Goal: Task Accomplishment & Management: Use online tool/utility

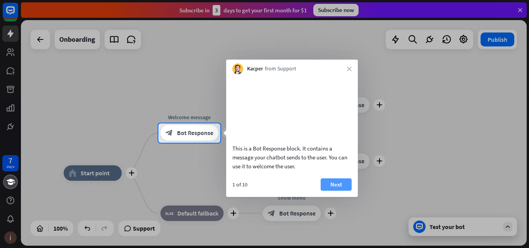
click at [342, 191] on button "Next" at bounding box center [335, 184] width 31 height 12
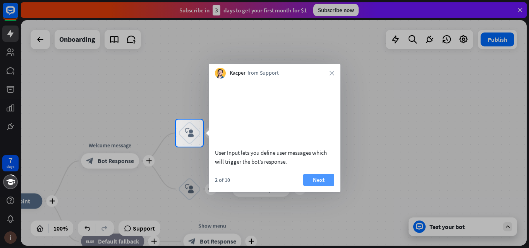
click at [309, 186] on button "Next" at bounding box center [318, 180] width 31 height 12
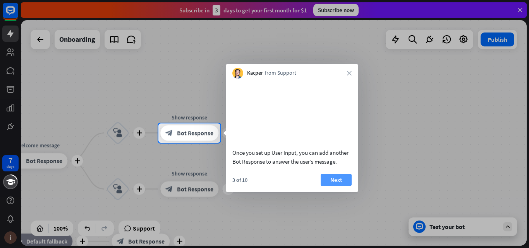
click at [322, 186] on button "Next" at bounding box center [335, 180] width 31 height 12
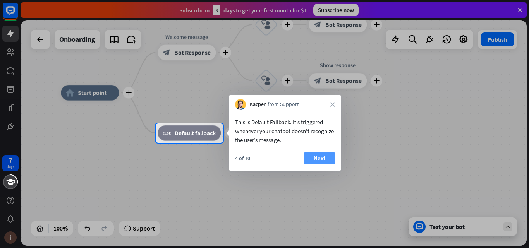
click at [311, 160] on button "Next" at bounding box center [319, 158] width 31 height 12
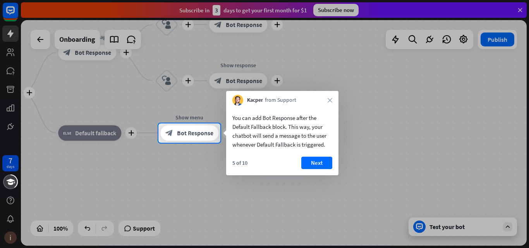
click at [311, 160] on button "Next" at bounding box center [316, 163] width 31 height 12
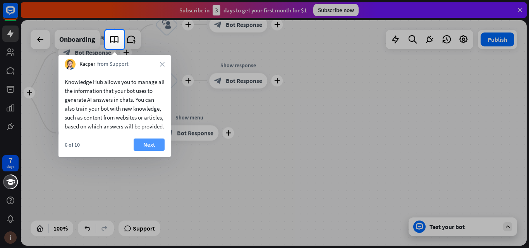
click at [154, 151] on button "Next" at bounding box center [149, 145] width 31 height 12
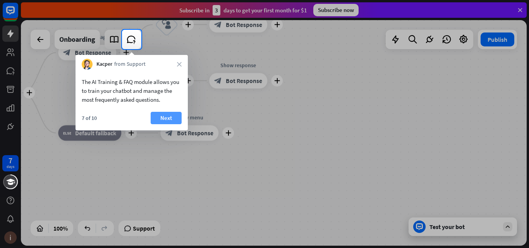
click at [170, 121] on button "Next" at bounding box center [166, 118] width 31 height 12
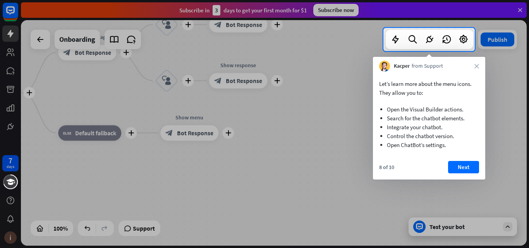
click at [455, 166] on button "Next" at bounding box center [463, 167] width 31 height 12
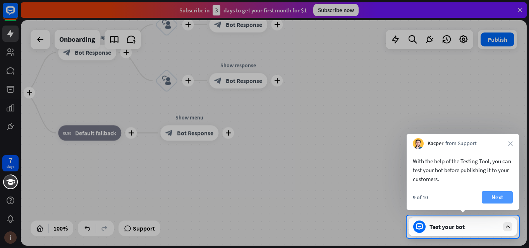
click at [509, 195] on button "Next" at bounding box center [496, 197] width 31 height 12
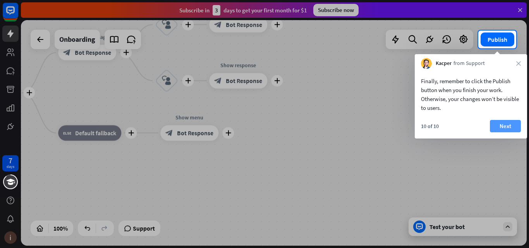
click at [507, 127] on button "Next" at bounding box center [505, 126] width 31 height 12
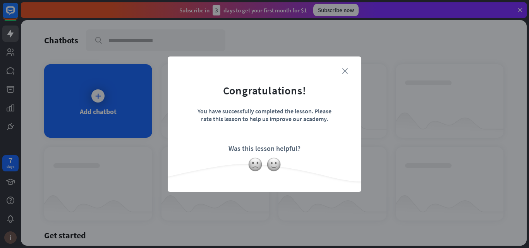
click at [347, 74] on icon "close" at bounding box center [345, 71] width 6 height 6
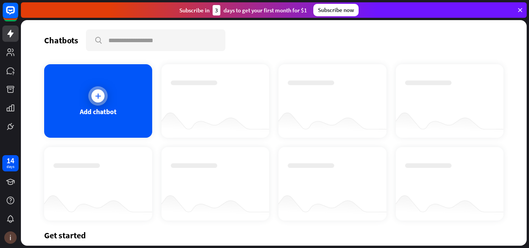
drag, startPoint x: 84, startPoint y: 89, endPoint x: 86, endPoint y: 94, distance: 5.6
click at [86, 94] on div "Add chatbot" at bounding box center [98, 101] width 108 height 74
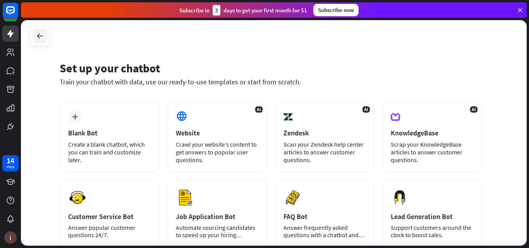
click at [39, 36] on icon at bounding box center [39, 35] width 9 height 9
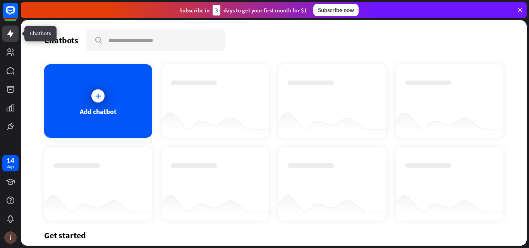
click at [9, 33] on icon at bounding box center [10, 34] width 6 height 8
click at [9, 47] on link at bounding box center [10, 52] width 16 height 16
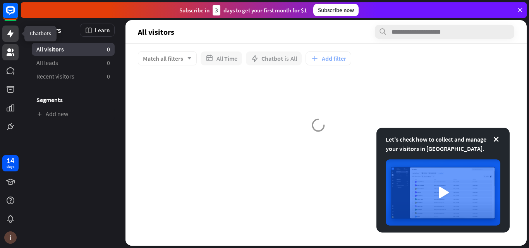
click at [8, 36] on icon at bounding box center [10, 33] width 9 height 9
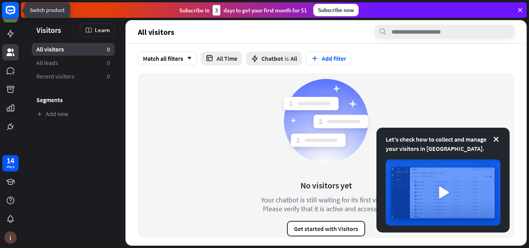
click at [7, 14] on rect at bounding box center [10, 10] width 17 height 17
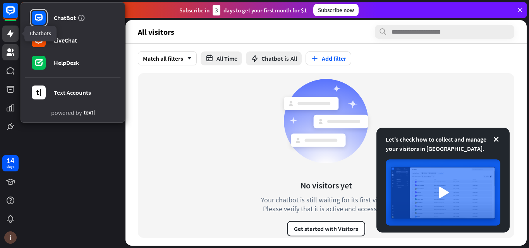
click at [7, 29] on icon at bounding box center [10, 33] width 9 height 9
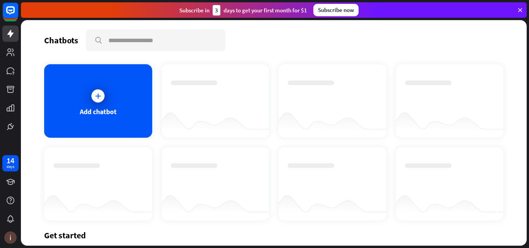
click at [188, 124] on div at bounding box center [215, 123] width 108 height 30
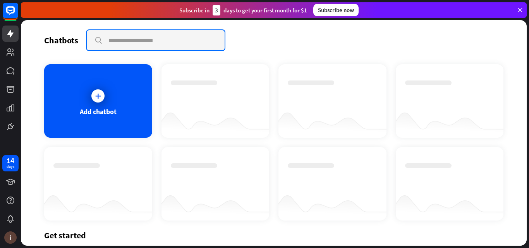
click at [111, 46] on input "text" at bounding box center [156, 40] width 138 height 20
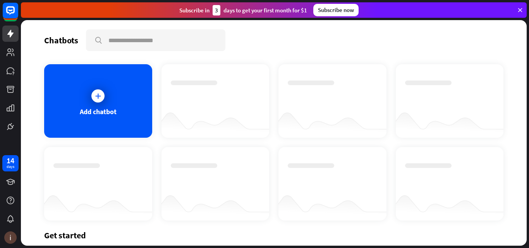
click at [273, 57] on div "Chatbots search Add chatbot Get started How to start building your chatbots Wat…" at bounding box center [273, 133] width 505 height 226
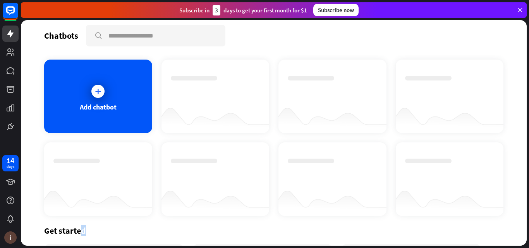
drag, startPoint x: 87, startPoint y: 230, endPoint x: 83, endPoint y: 232, distance: 4.2
click at [83, 232] on div "Get started" at bounding box center [273, 230] width 459 height 11
click at [101, 197] on div at bounding box center [98, 201] width 108 height 30
drag, startPoint x: 101, startPoint y: 192, endPoint x: 100, endPoint y: 186, distance: 6.3
click at [101, 187] on div at bounding box center [98, 201] width 108 height 30
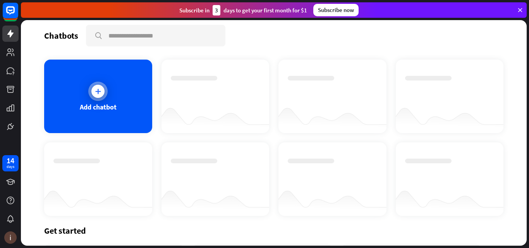
click at [93, 98] on div at bounding box center [97, 91] width 19 height 19
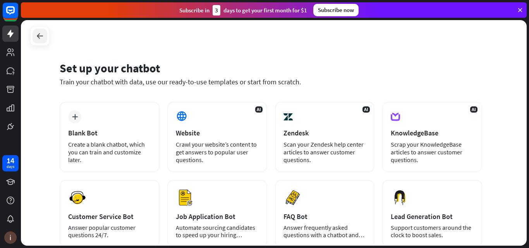
click at [40, 39] on icon at bounding box center [39, 35] width 9 height 9
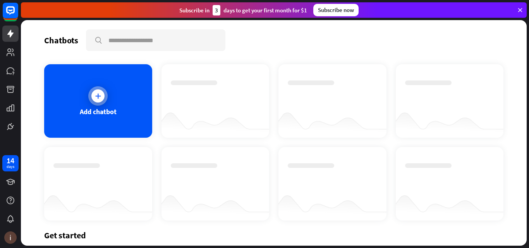
click at [103, 96] on div at bounding box center [97, 95] width 19 height 19
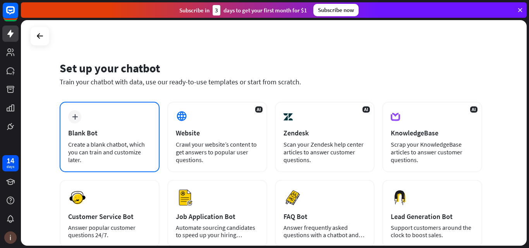
click at [133, 123] on div "plus Blank Bot Create a blank chatbot, which you can train and customize later." at bounding box center [110, 137] width 100 height 70
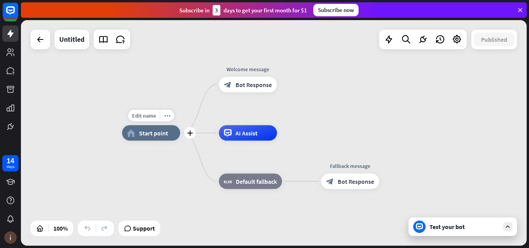
click at [154, 134] on span "Start point" at bounding box center [153, 133] width 29 height 8
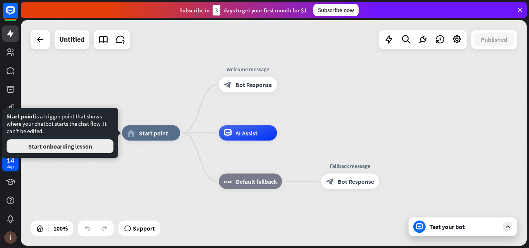
click at [101, 149] on button "Start onboarding lesson" at bounding box center [60, 146] width 107 height 14
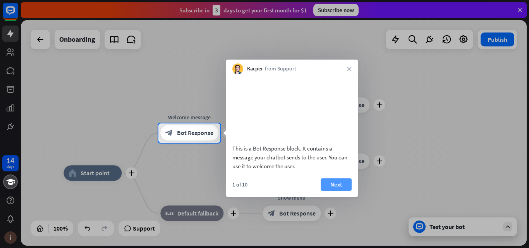
click at [326, 190] on button "Next" at bounding box center [335, 184] width 31 height 12
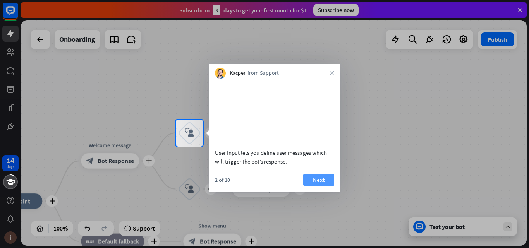
click at [321, 186] on button "Next" at bounding box center [318, 180] width 31 height 12
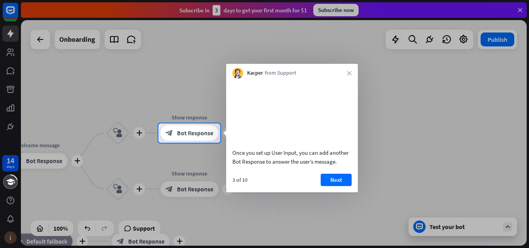
click at [348, 69] on div "Kacper from Support close" at bounding box center [292, 71] width 132 height 15
click at [348, 72] on div "Kacper from Support close" at bounding box center [292, 71] width 132 height 15
click at [348, 72] on icon "close" at bounding box center [349, 73] width 5 height 5
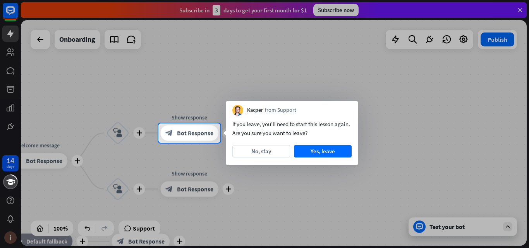
click at [348, 72] on div at bounding box center [264, 61] width 529 height 123
click at [286, 149] on button "No, stay" at bounding box center [261, 151] width 58 height 12
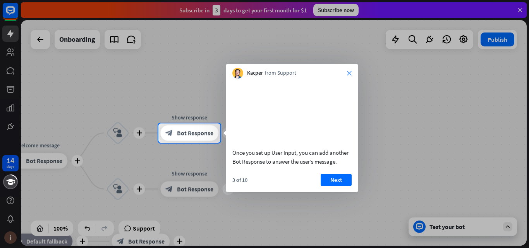
click at [348, 75] on icon "close" at bounding box center [349, 73] width 5 height 5
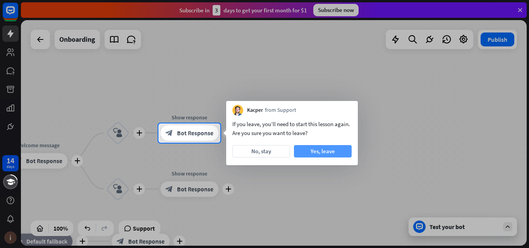
click at [330, 151] on button "Yes, leave" at bounding box center [323, 151] width 58 height 12
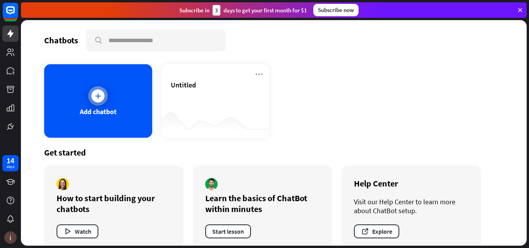
click at [126, 105] on div "Add chatbot" at bounding box center [98, 101] width 108 height 74
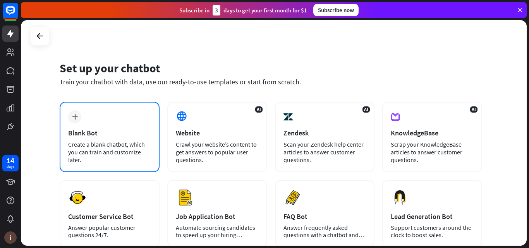
click at [109, 120] on div "plus Blank Bot Create a blank chatbot, which you can train and customize later." at bounding box center [110, 137] width 100 height 70
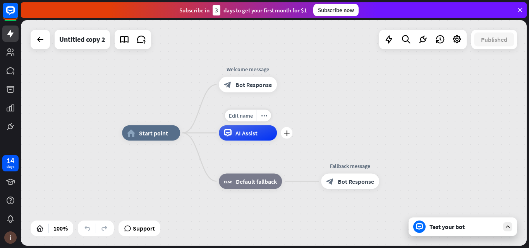
click at [235, 140] on div "AI Assist" at bounding box center [248, 132] width 58 height 15
click at [183, 190] on div "home_2 Start point Welcome message block_bot_response Bot Response AI Assist bl…" at bounding box center [374, 246] width 505 height 226
click at [347, 125] on div "home_2 Start point Welcome message block_bot_response Bot Response AI Assist bl…" at bounding box center [273, 133] width 505 height 226
click at [10, 29] on icon at bounding box center [10, 33] width 9 height 9
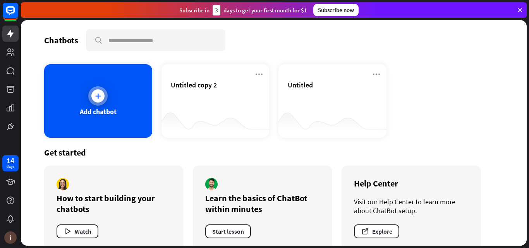
click at [106, 94] on div at bounding box center [97, 95] width 19 height 19
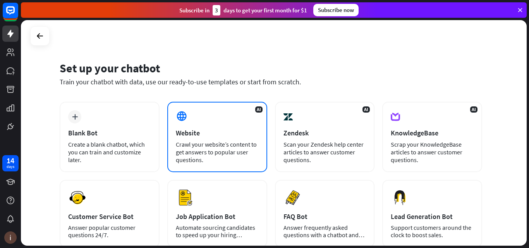
click at [212, 146] on div "Crawl your website’s content to get answers to popular user questions." at bounding box center [217, 151] width 83 height 23
drag, startPoint x: 182, startPoint y: 139, endPoint x: 180, endPoint y: 133, distance: 7.1
click at [180, 133] on div "Website" at bounding box center [217, 132] width 83 height 9
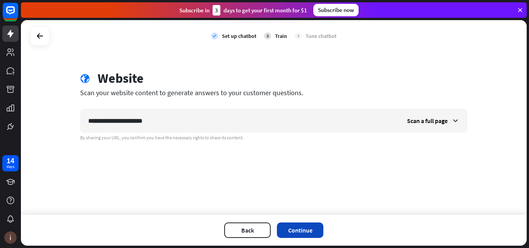
type input "**********"
click at [296, 233] on button "Continue" at bounding box center [300, 230] width 46 height 15
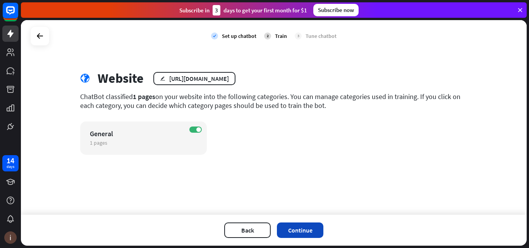
click at [309, 224] on button "Continue" at bounding box center [300, 230] width 46 height 15
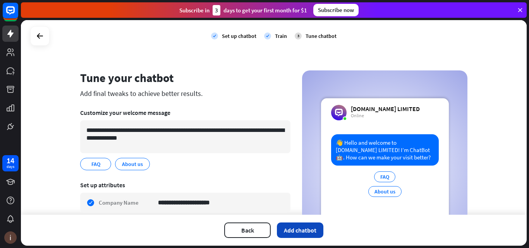
click at [286, 229] on button "Add chatbot" at bounding box center [300, 230] width 46 height 15
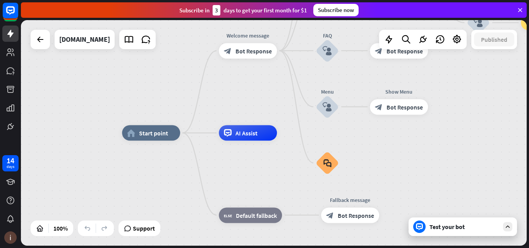
click at [134, 38] on div at bounding box center [137, 39] width 36 height 19
click at [126, 36] on icon at bounding box center [129, 39] width 10 height 10
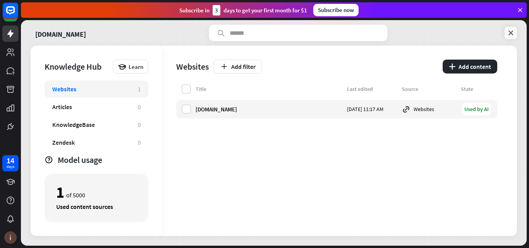
click at [514, 34] on icon at bounding box center [511, 33] width 8 height 8
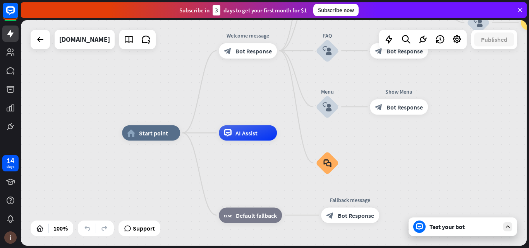
click at [499, 226] on div "Test your bot" at bounding box center [464, 227] width 70 height 8
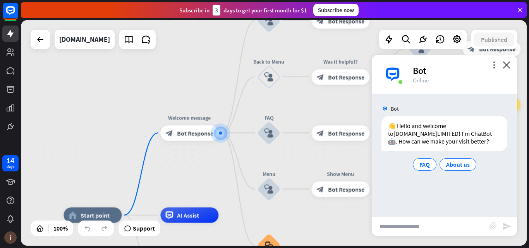
click at [435, 232] on input "text" at bounding box center [430, 226] width 117 height 19
type input "***"
drag, startPoint x: 395, startPoint y: 229, endPoint x: 381, endPoint y: 226, distance: 13.7
click at [381, 226] on input "***" at bounding box center [430, 226] width 117 height 19
type input "**********"
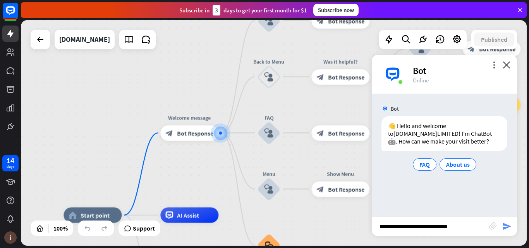
click at [502, 228] on icon "send" at bounding box center [506, 226] width 9 height 9
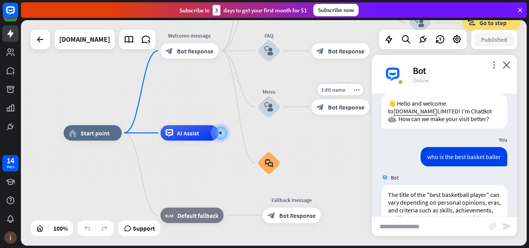
scroll to position [22, 0]
click at [126, 48] on div at bounding box center [137, 39] width 36 height 19
click at [124, 41] on icon at bounding box center [129, 39] width 10 height 10
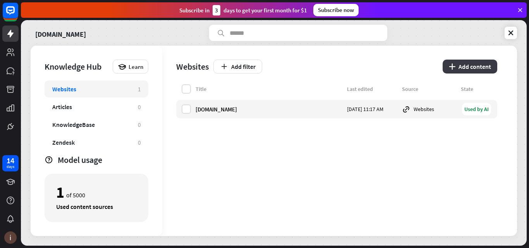
drag, startPoint x: 469, startPoint y: 62, endPoint x: 472, endPoint y: 65, distance: 4.7
click at [472, 65] on button "plus Add content" at bounding box center [469, 67] width 55 height 14
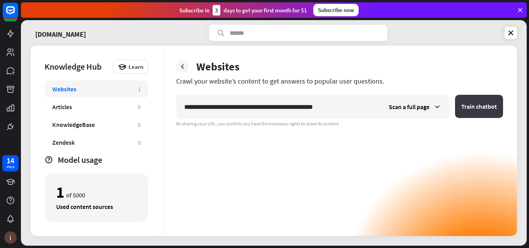
type input "**********"
click at [473, 107] on button "Train chatbot" at bounding box center [479, 106] width 48 height 23
click at [483, 104] on button "Train chatbot" at bounding box center [479, 106] width 48 height 23
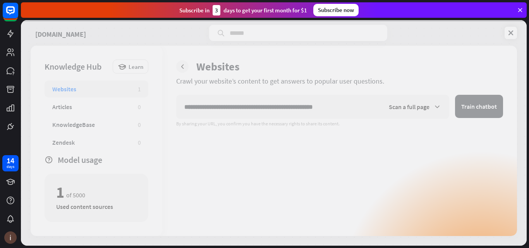
click at [469, 106] on div at bounding box center [273, 133] width 505 height 226
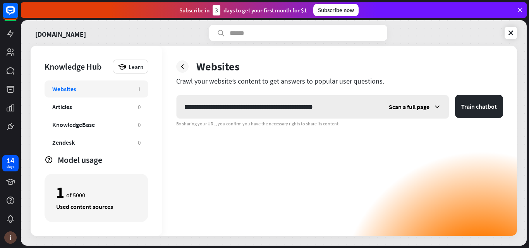
drag, startPoint x: 351, startPoint y: 108, endPoint x: 343, endPoint y: 107, distance: 8.5
click at [343, 107] on input "**********" at bounding box center [278, 106] width 204 height 23
drag, startPoint x: 261, startPoint y: 135, endPoint x: 202, endPoint y: 162, distance: 64.1
click at [202, 162] on div "**********" at bounding box center [339, 165] width 327 height 141
drag, startPoint x: 201, startPoint y: 161, endPoint x: 200, endPoint y: 157, distance: 4.0
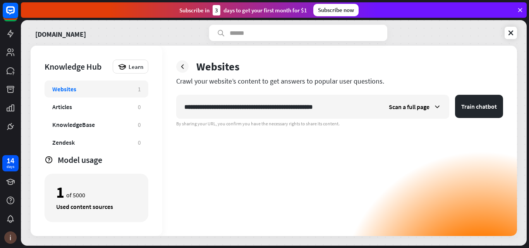
drag, startPoint x: 200, startPoint y: 157, endPoint x: 199, endPoint y: 147, distance: 9.4
click at [199, 147] on div "**********" at bounding box center [339, 165] width 327 height 141
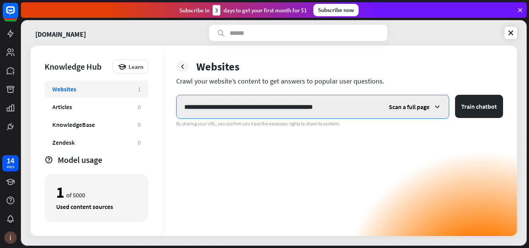
click at [331, 110] on input "**********" at bounding box center [278, 106] width 204 height 23
paste input "text"
type input "**********"
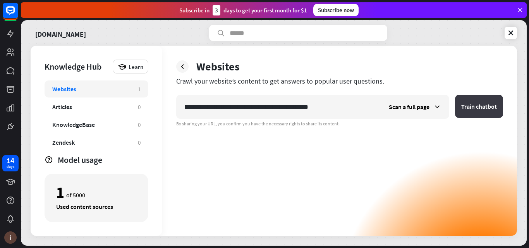
drag, startPoint x: 478, startPoint y: 106, endPoint x: 482, endPoint y: 106, distance: 4.7
click at [482, 106] on button "Train chatbot" at bounding box center [479, 106] width 48 height 23
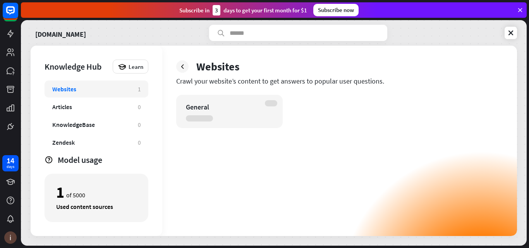
drag, startPoint x: 481, startPoint y: 113, endPoint x: 484, endPoint y: 137, distance: 24.6
drag, startPoint x: 484, startPoint y: 137, endPoint x: 513, endPoint y: 103, distance: 44.5
click at [513, 103] on div "Websites Crawl your website’s content to get answers to popular user questions.…" at bounding box center [339, 141] width 355 height 190
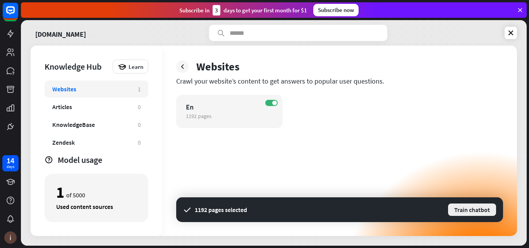
click at [456, 203] on button "Train chatbot" at bounding box center [472, 210] width 50 height 14
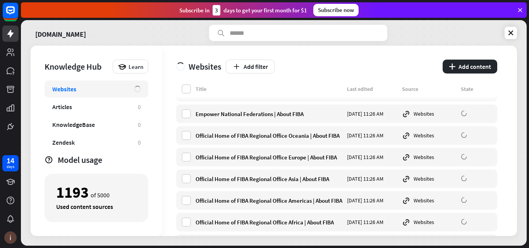
scroll to position [25735, 0]
